Goal: Navigation & Orientation: Find specific page/section

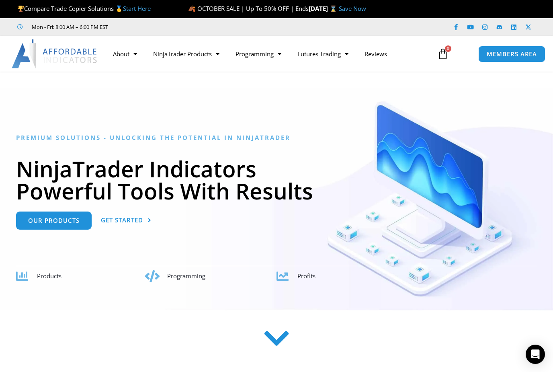
click at [197, 53] on link "NinjaTrader Products" at bounding box center [186, 54] width 82 height 18
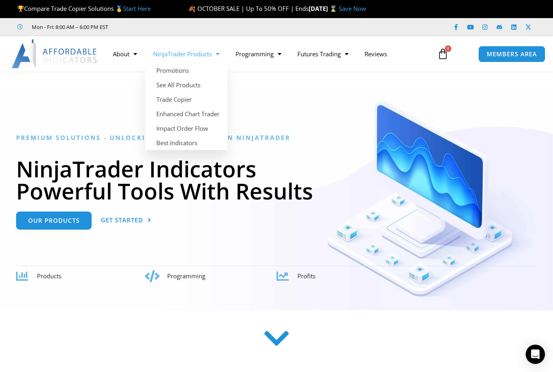
click at [205, 113] on link "Enhanced Chart Trader" at bounding box center [186, 114] width 82 height 14
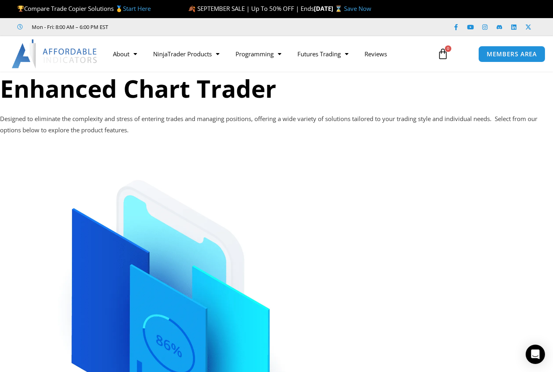
click at [191, 55] on link "NinjaTrader Products" at bounding box center [186, 54] width 82 height 18
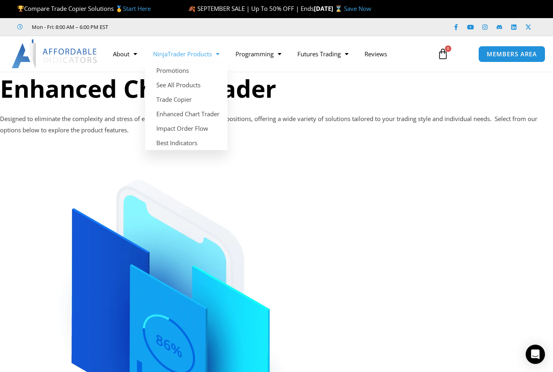
click at [179, 141] on link "Best Indicators" at bounding box center [186, 142] width 82 height 14
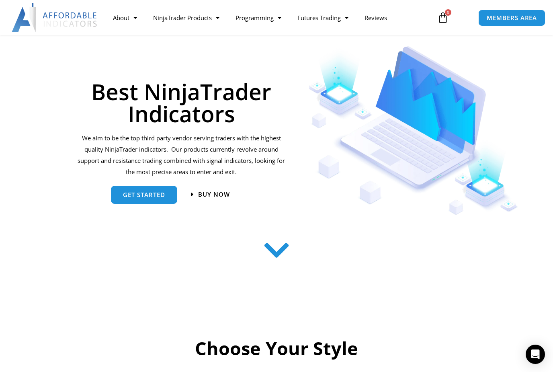
scroll to position [68, 0]
